Goal: Information Seeking & Learning: Learn about a topic

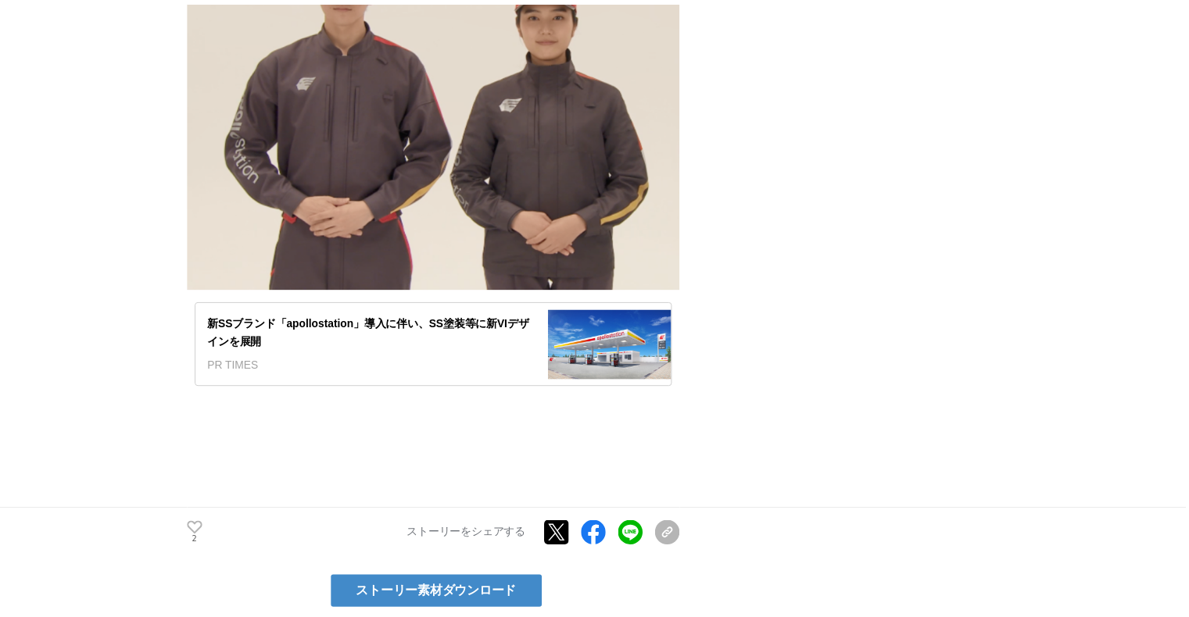
scroll to position [3282, 0]
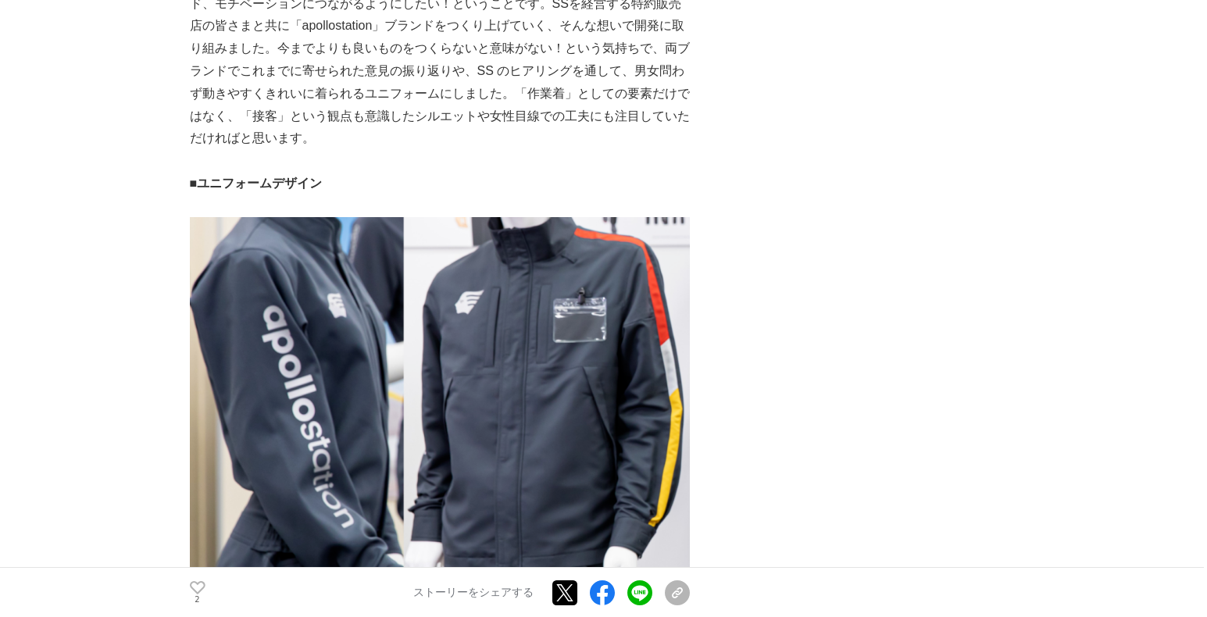
scroll to position [1172, 0]
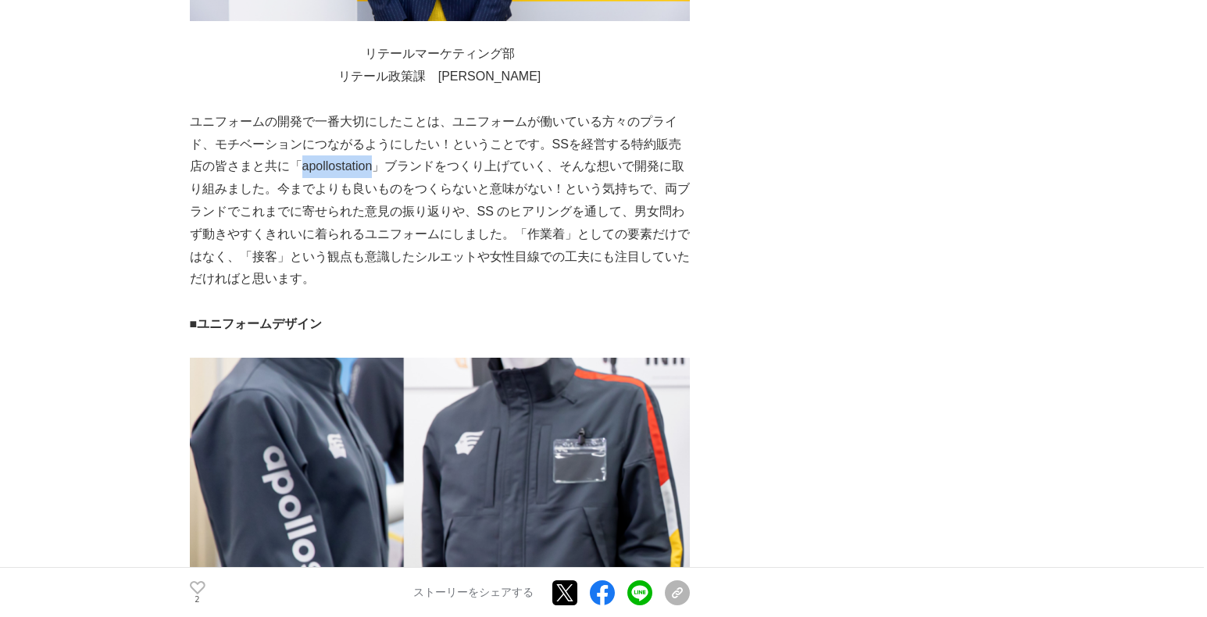
drag, startPoint x: 302, startPoint y: 259, endPoint x: 381, endPoint y: 260, distance: 78.9
click at [381, 260] on p "ユニフォームの開発で一番大切にしたことは、ユニフォームが働いている方々のプライド、モチベーションにつながるようにしたい！ということです。SSを経営する特約販売…" at bounding box center [440, 201] width 500 height 180
copy p "apollostation"
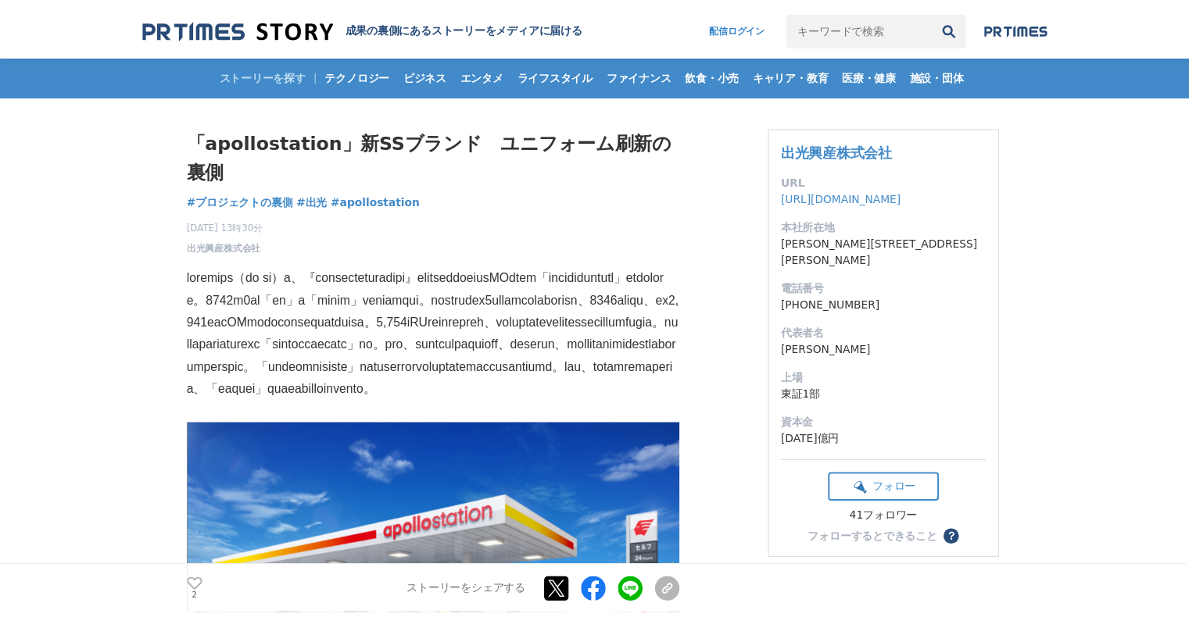
scroll to position [156, 0]
